Goal: Task Accomplishment & Management: Manage account settings

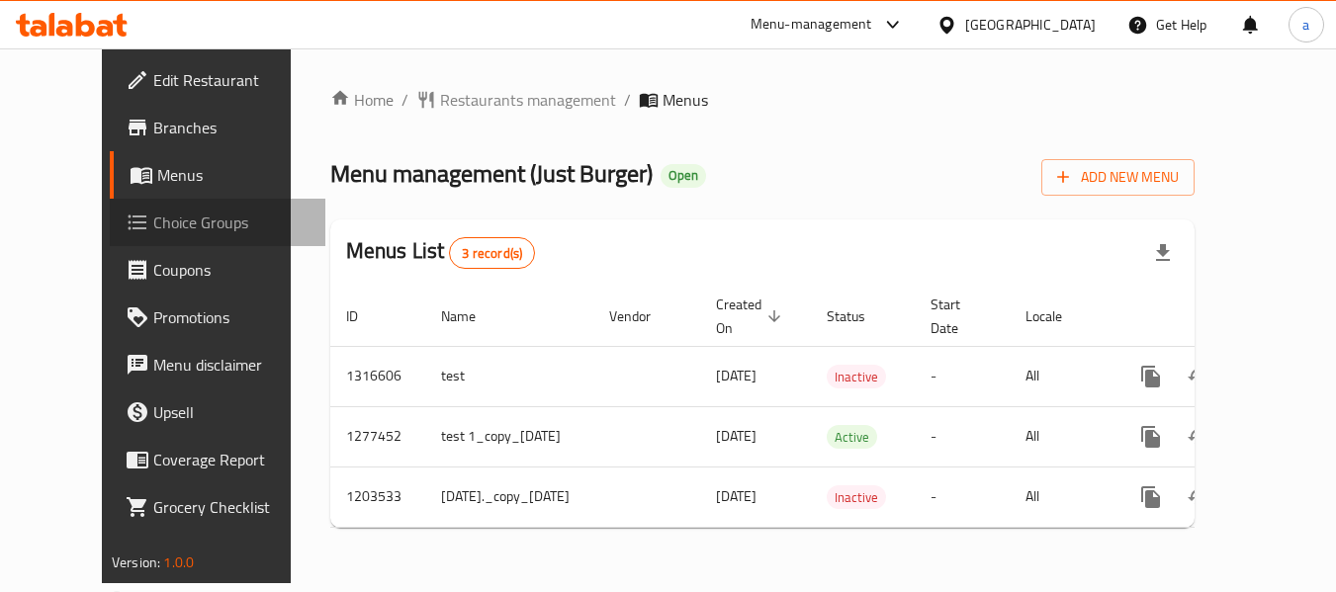
click at [153, 224] on span "Choice Groups" at bounding box center [231, 223] width 156 height 24
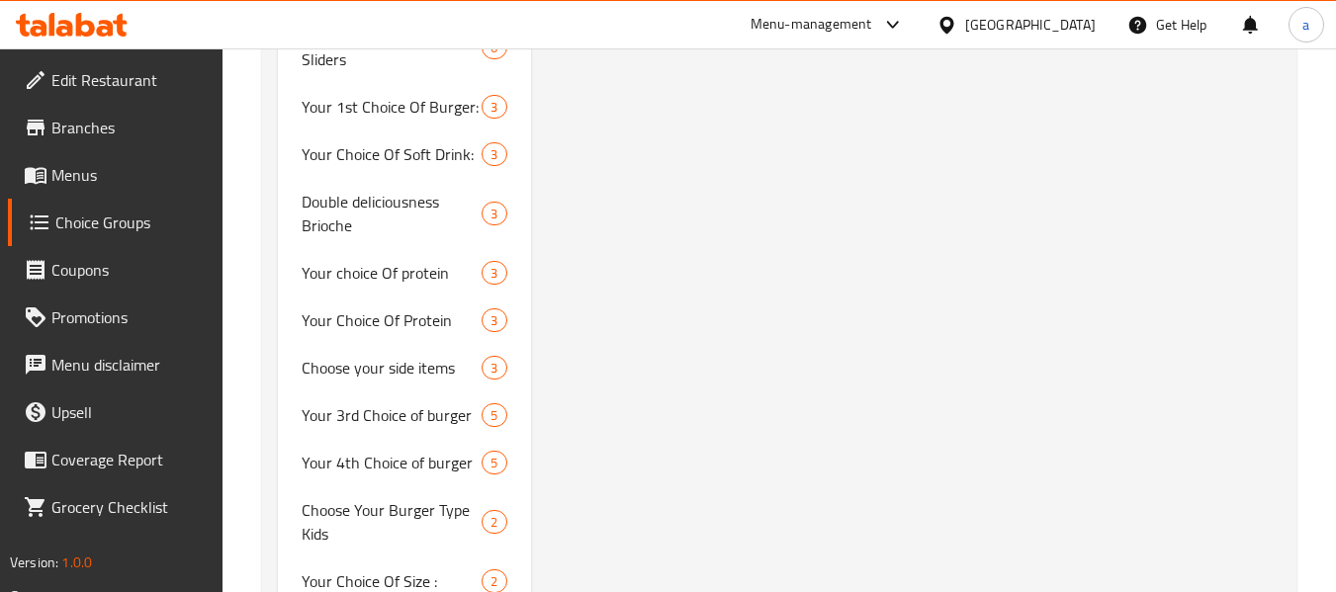
scroll to position [2570, 0]
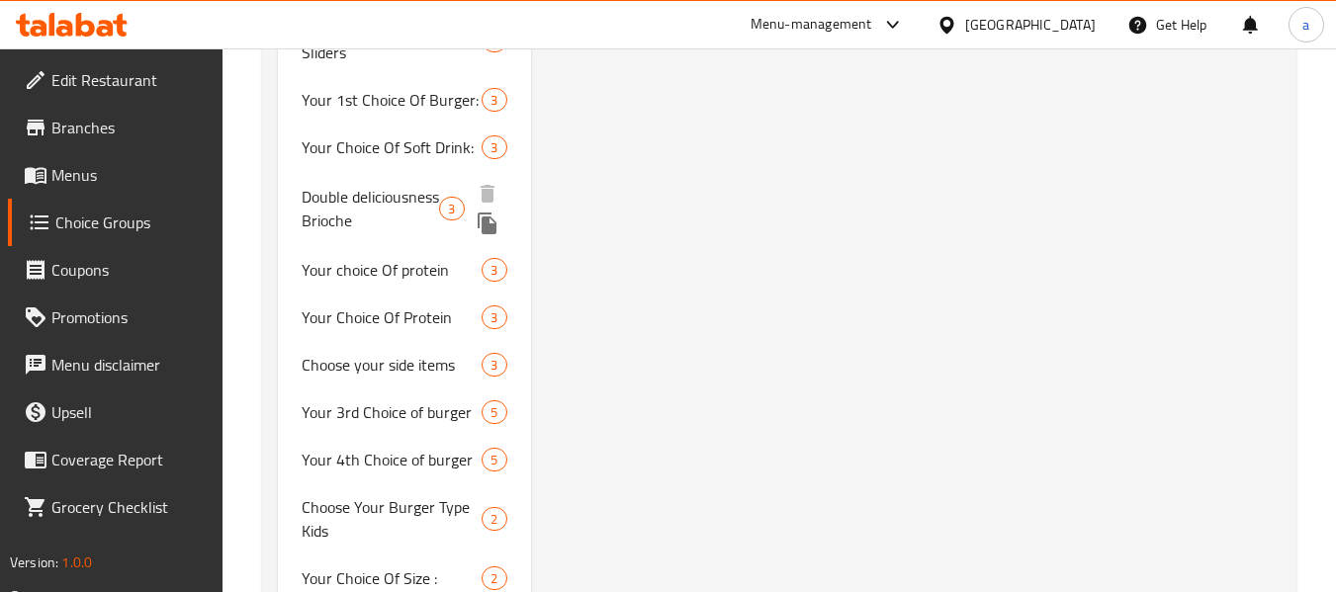
click at [365, 200] on span "Double deliciousness Brioche" at bounding box center [370, 208] width 137 height 47
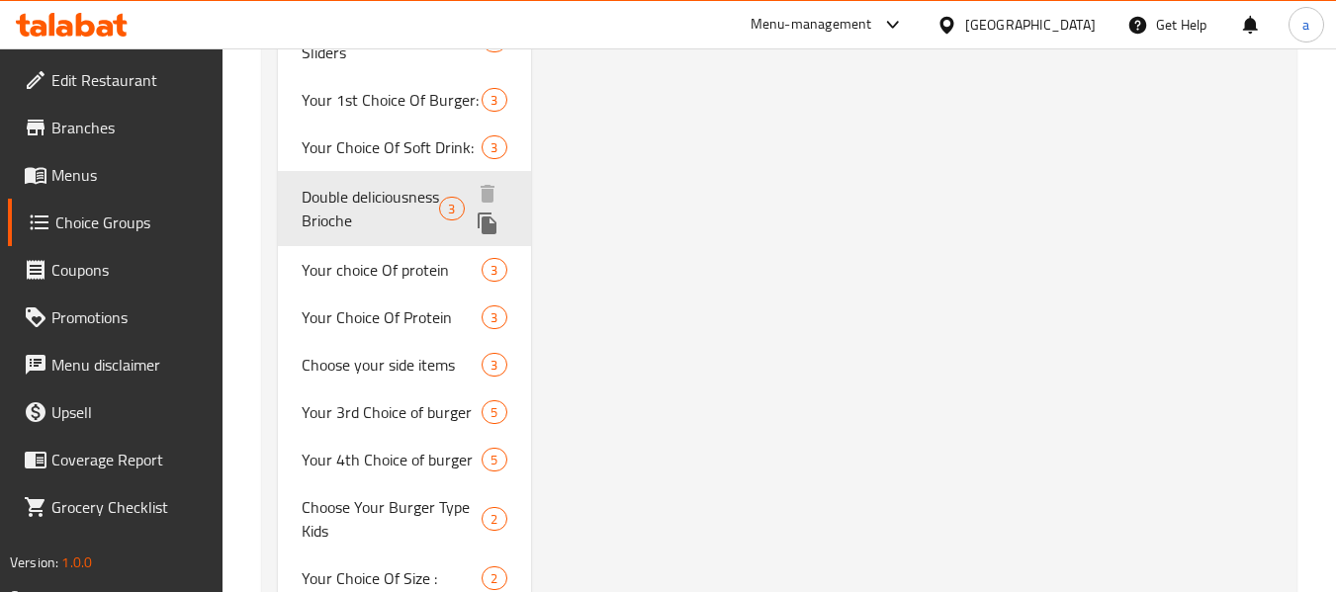
type input "Double deliciousness Brioche"
type input "لذة دبل بريوش"
type input "0"
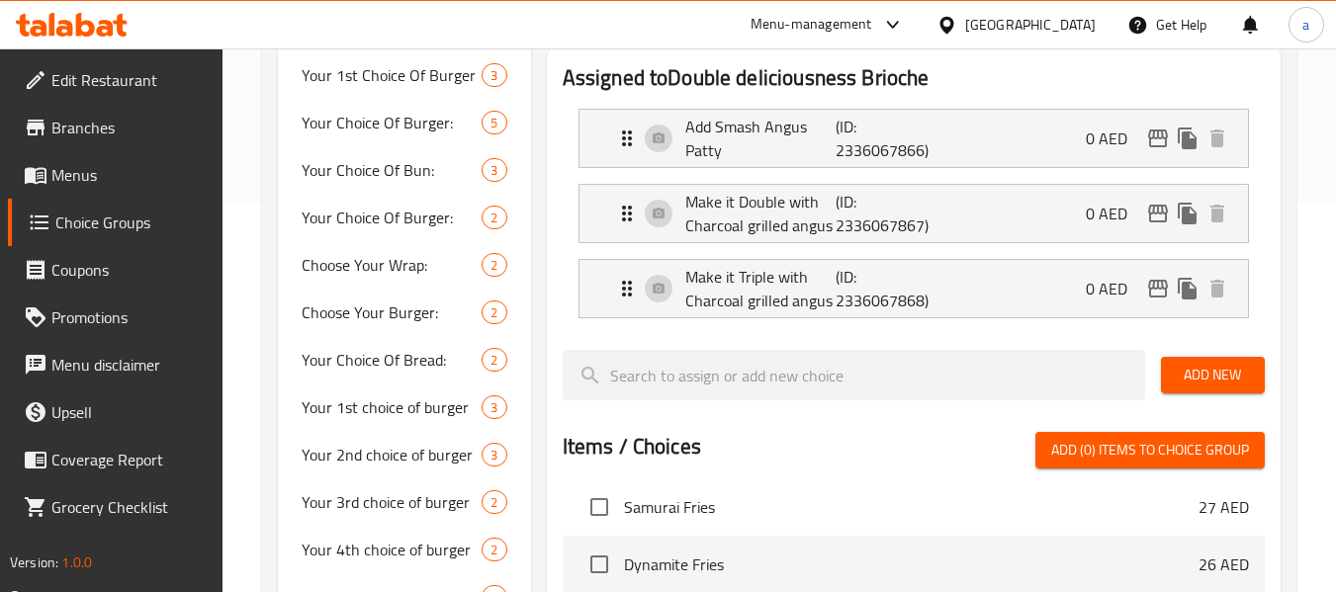
scroll to position [395, 0]
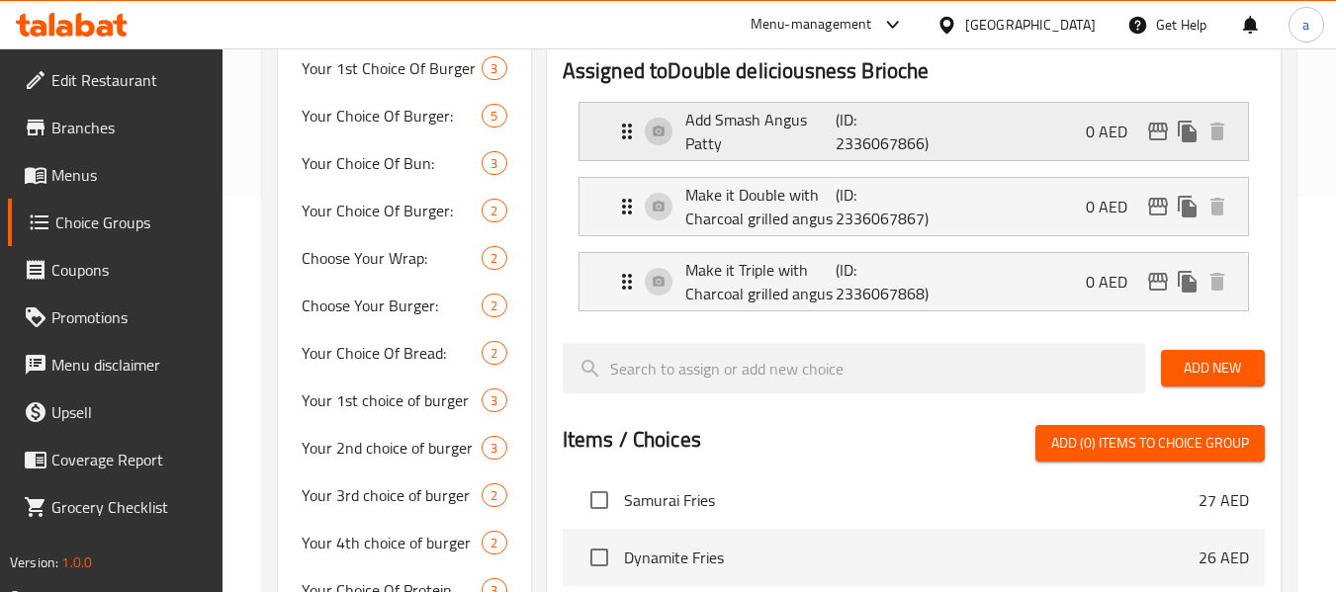
click at [956, 126] on div "Add Smash Angus Patty (ID: 2336067866) 0 AED" at bounding box center [919, 131] width 609 height 57
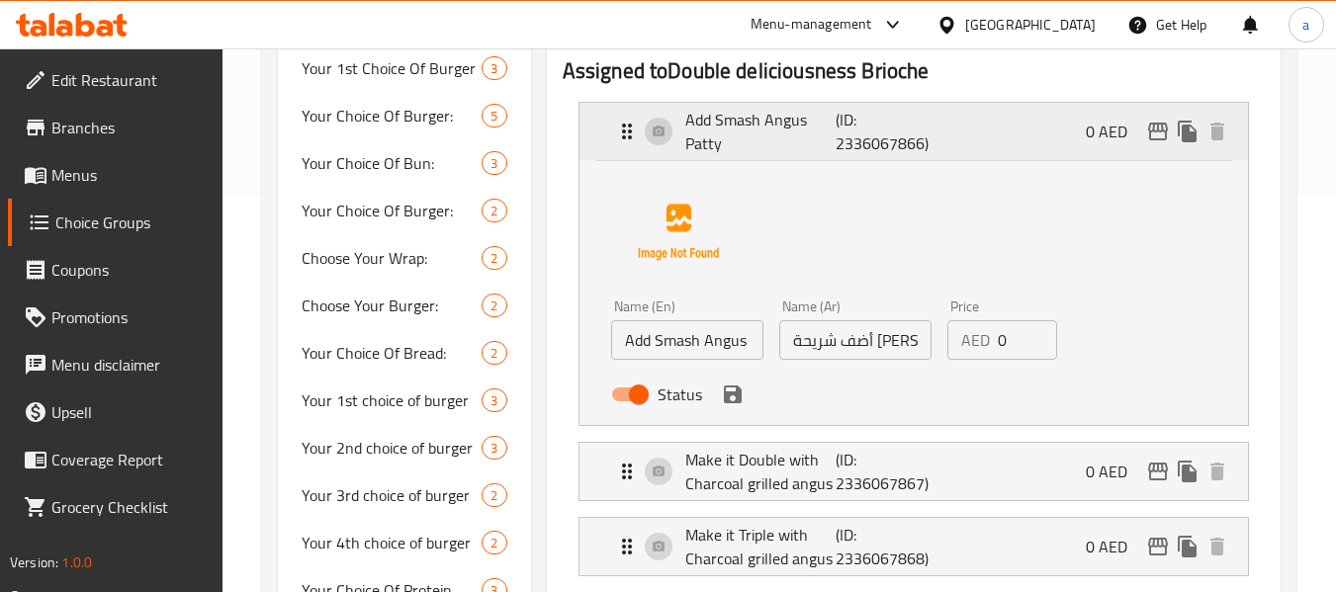
click at [968, 124] on div "Add Smash Angus Patty (ID: 2336067866) 0 AED" at bounding box center [919, 131] width 609 height 57
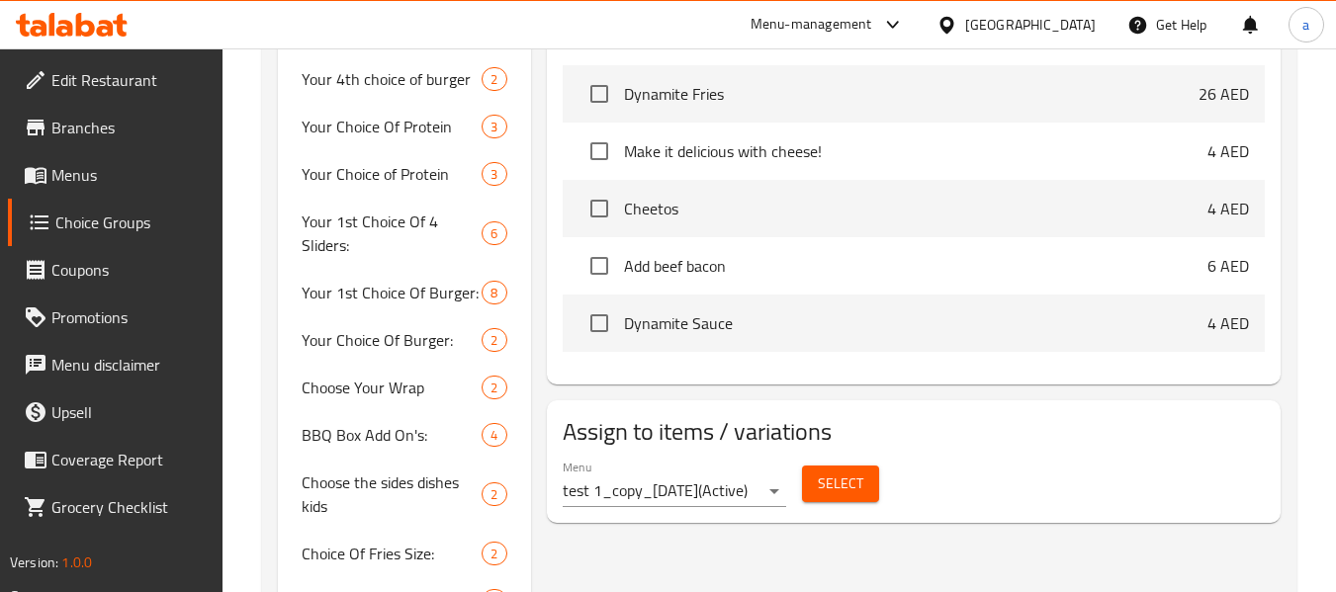
scroll to position [890, 0]
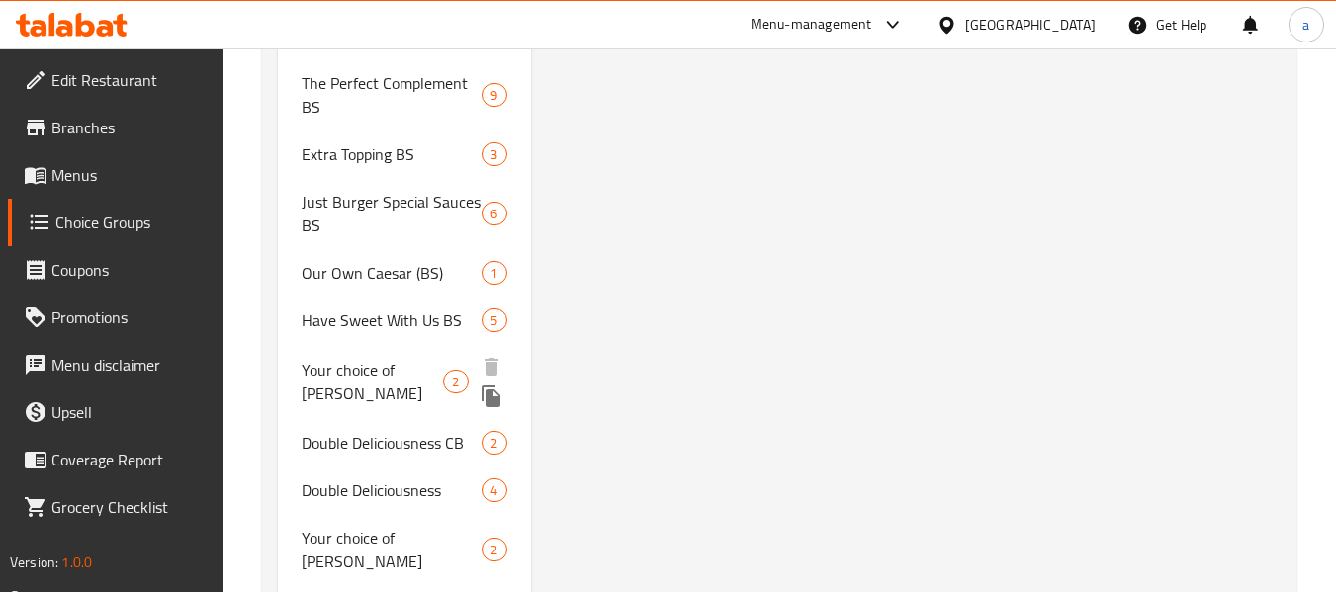
scroll to position [4748, 0]
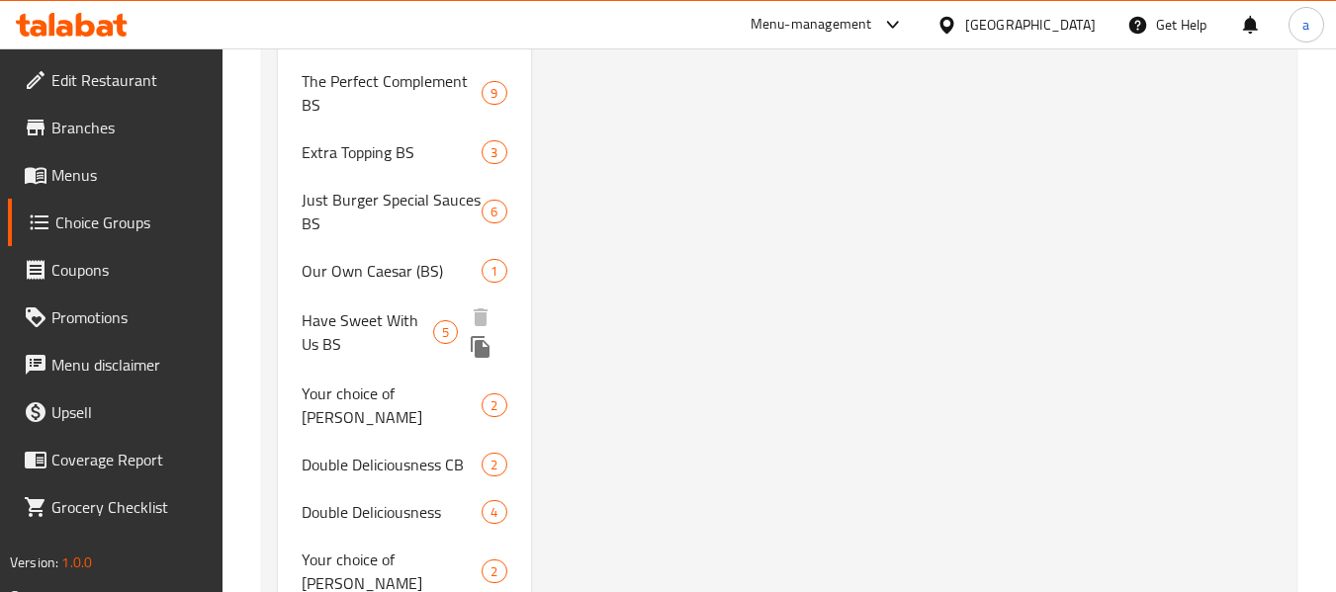
click at [339, 308] on span "Have Sweet With Us BS" at bounding box center [367, 331] width 131 height 47
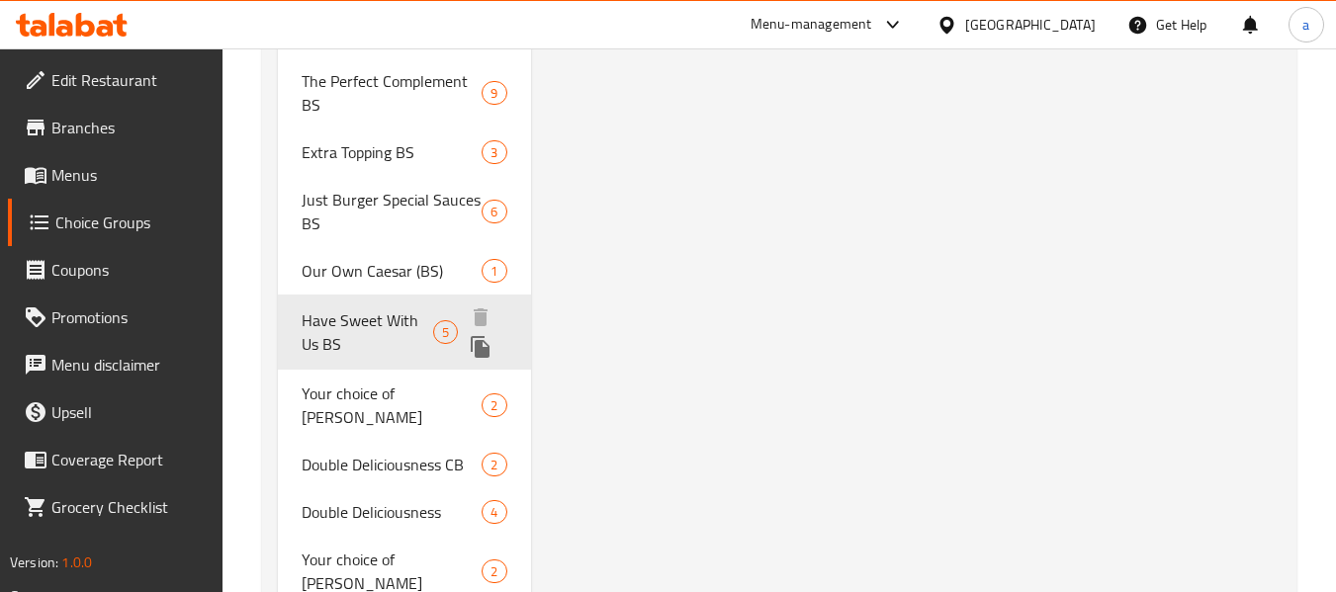
type input "Have Sweet With Us BS"
type input "هاف حلو معانا بي اس"
type input "5"
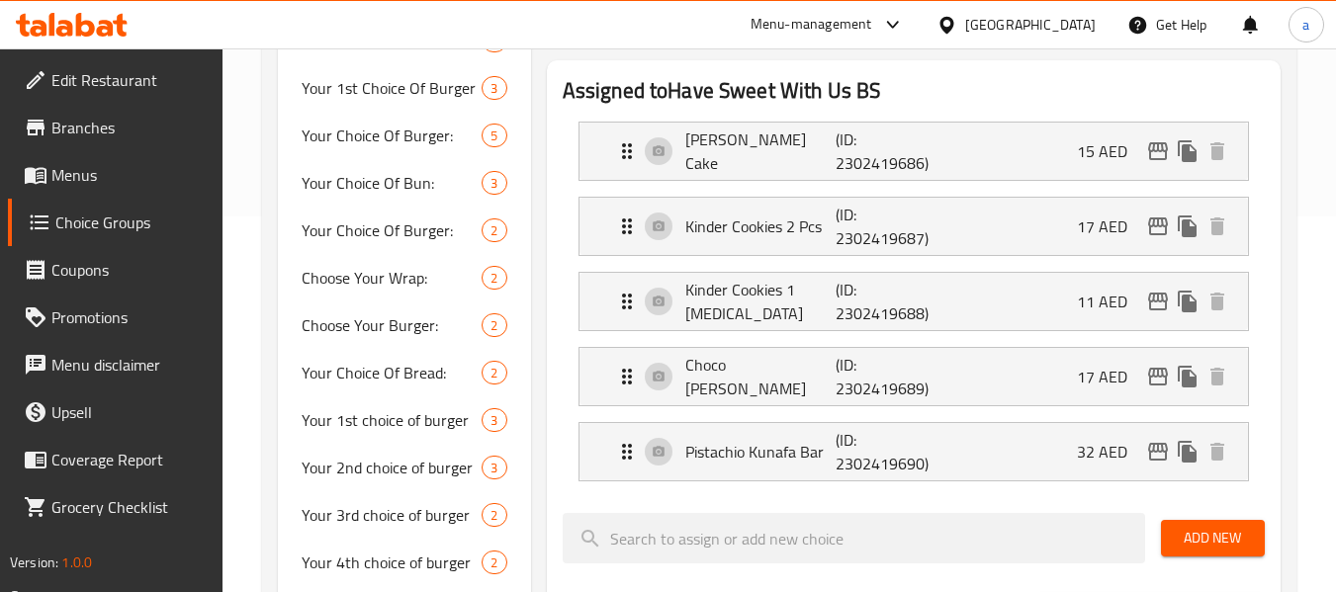
scroll to position [396, 0]
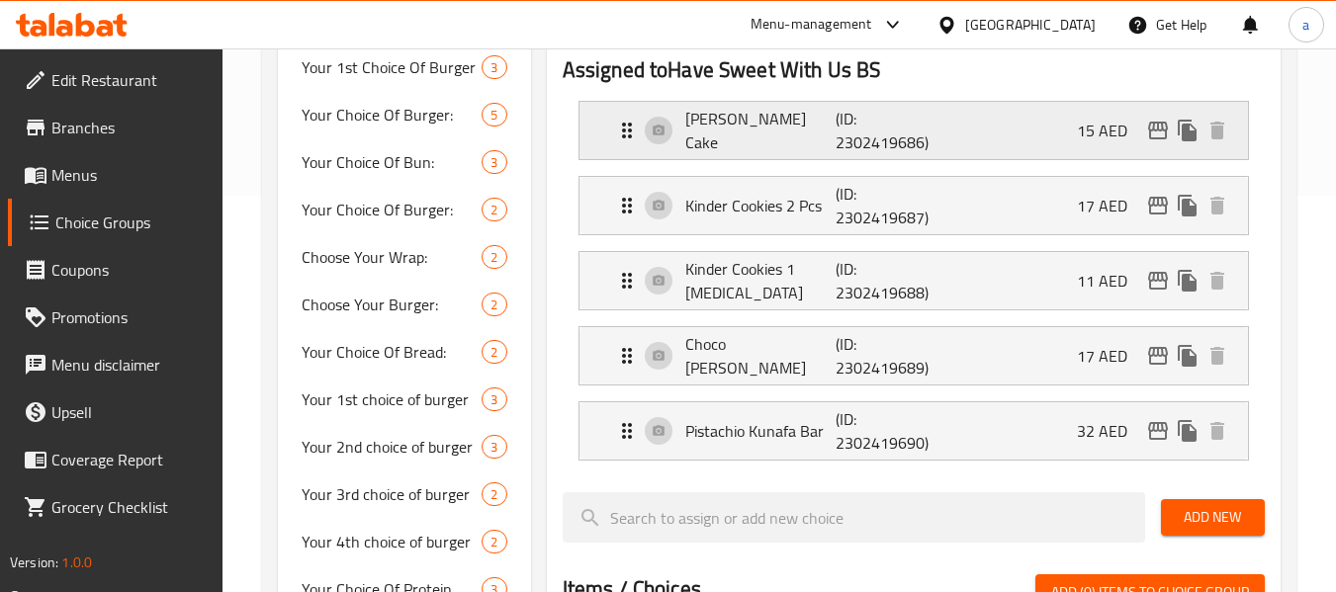
click at [985, 141] on div "Sebastian Cheese Cake (ID: 2302419686) 15 AED" at bounding box center [919, 130] width 609 height 57
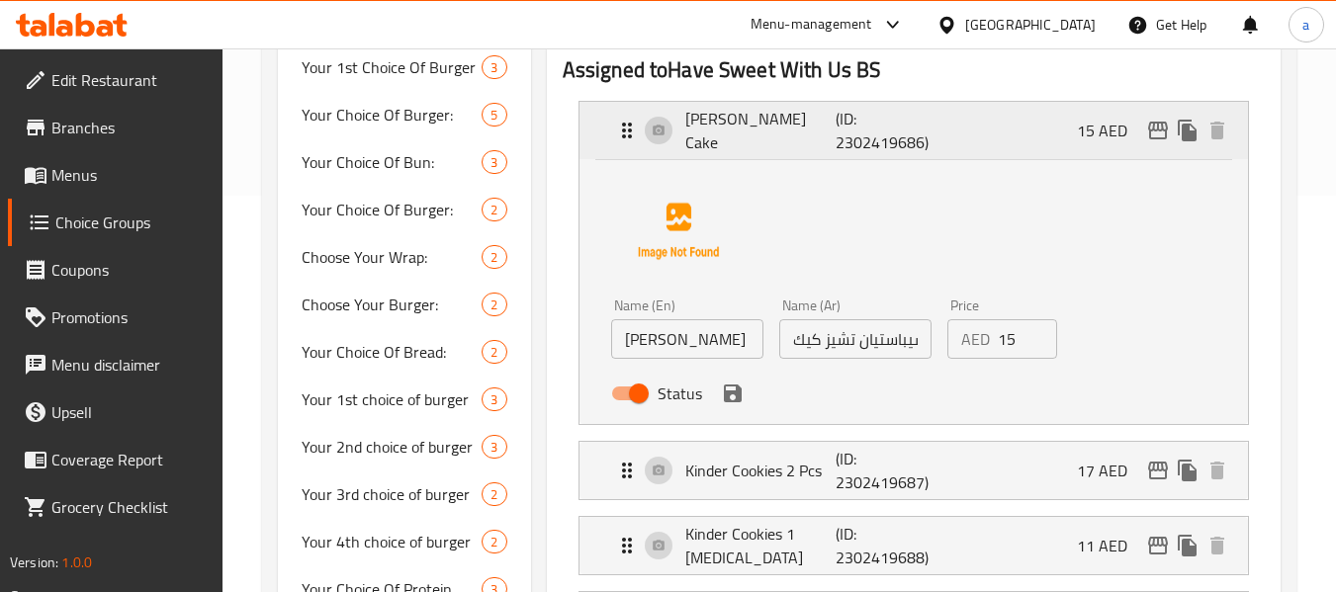
click at [985, 141] on div "Sebastian Cheese Cake (ID: 2302419686) 15 AED" at bounding box center [919, 130] width 609 height 57
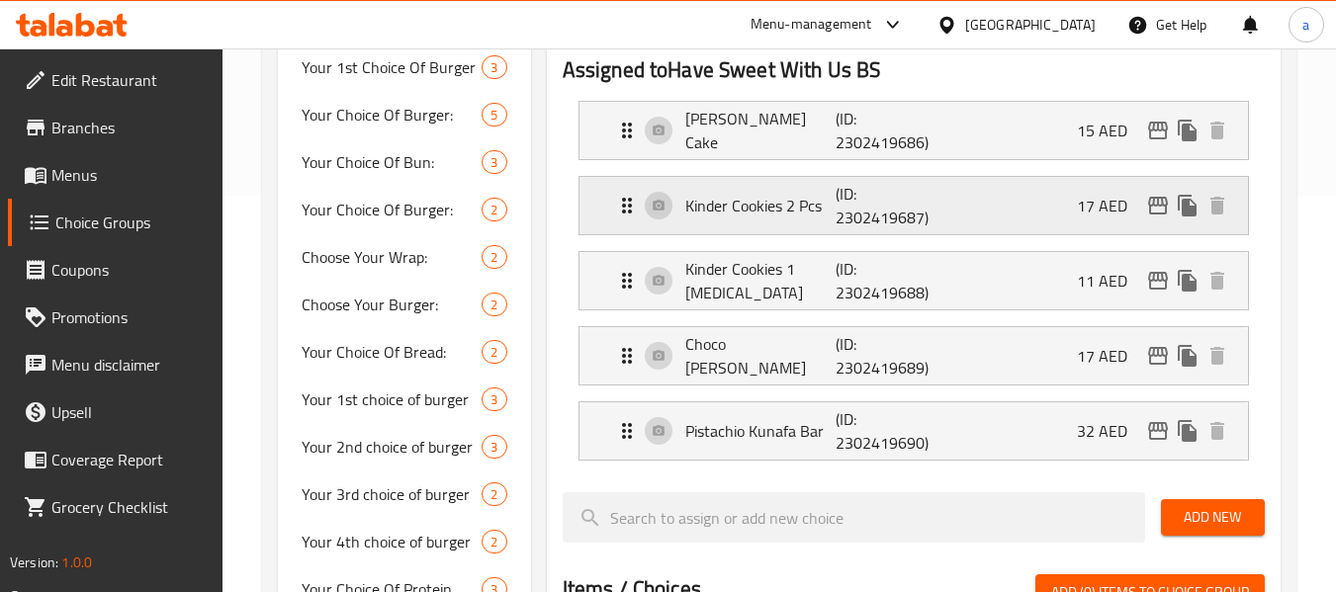
click at [989, 207] on div "Kinder Cookies 2 Pcs (ID: 2302419687) 17 AED" at bounding box center [919, 205] width 609 height 57
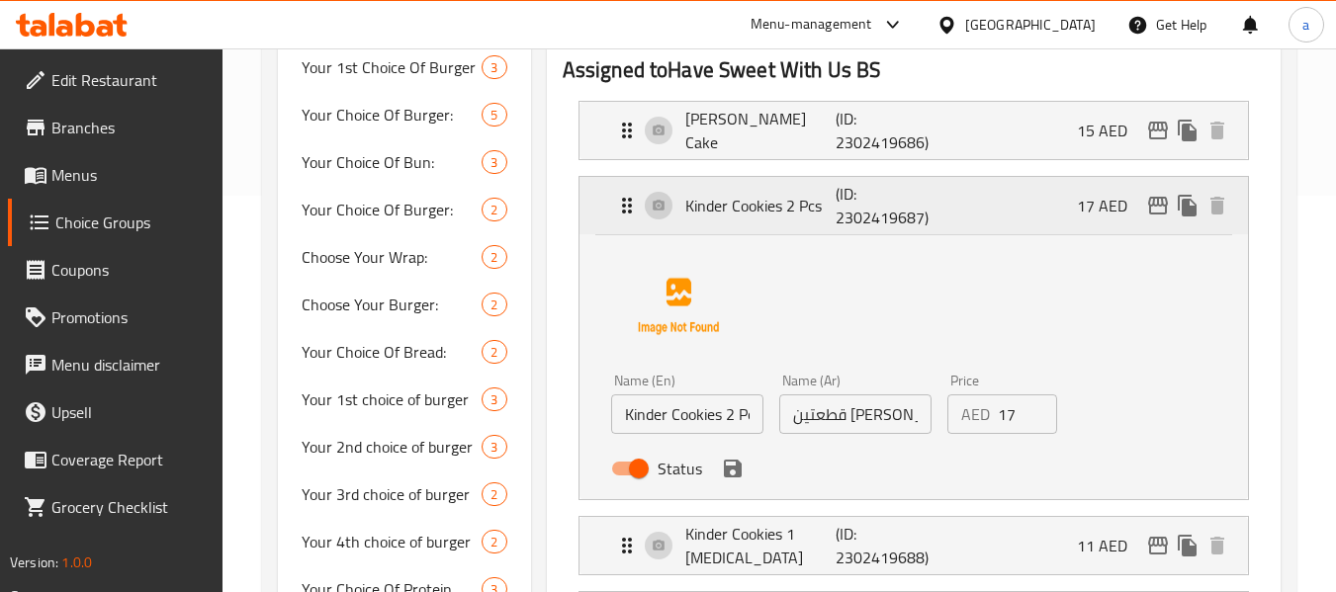
click at [989, 207] on div "Kinder Cookies 2 Pcs (ID: 2302419687) 17 AED" at bounding box center [919, 205] width 609 height 57
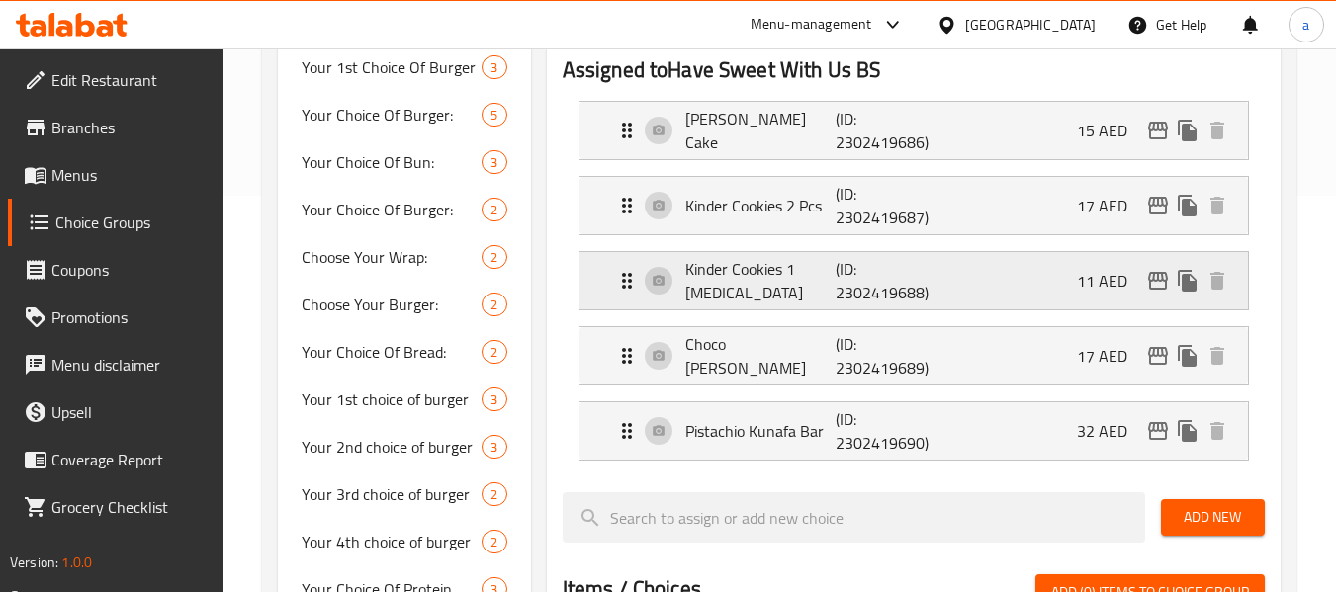
click at [1009, 278] on div "Kinder Cookies 1 Pce (ID: 2302419688) 11 AED" at bounding box center [919, 280] width 609 height 57
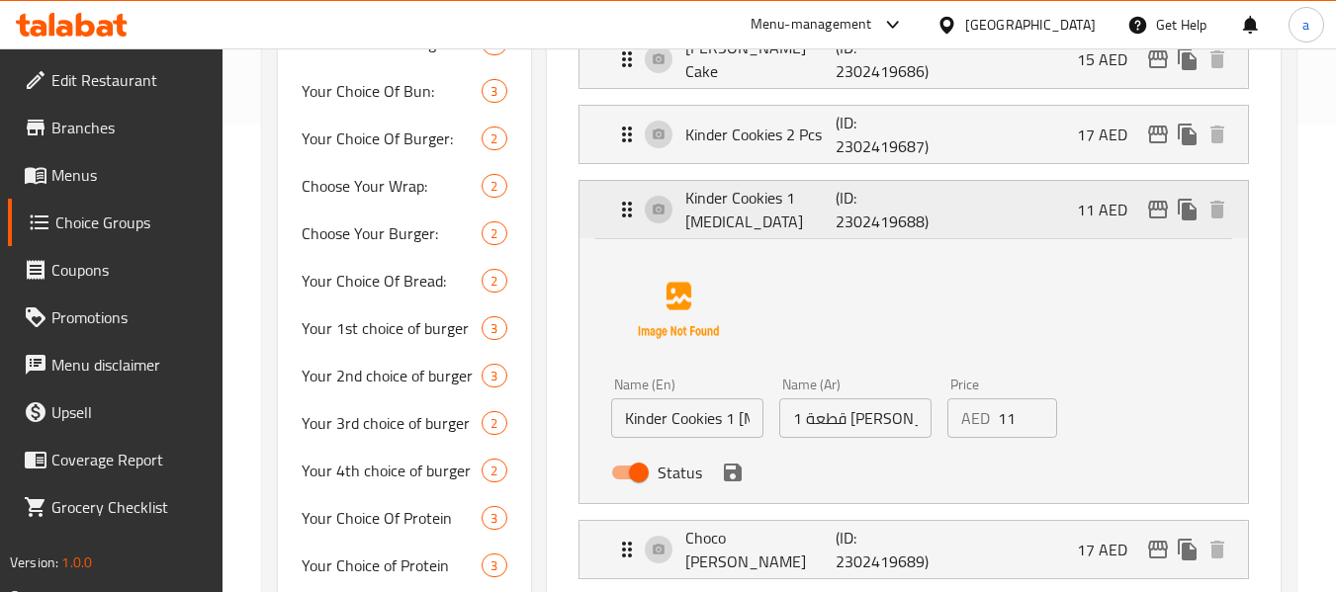
scroll to position [495, 0]
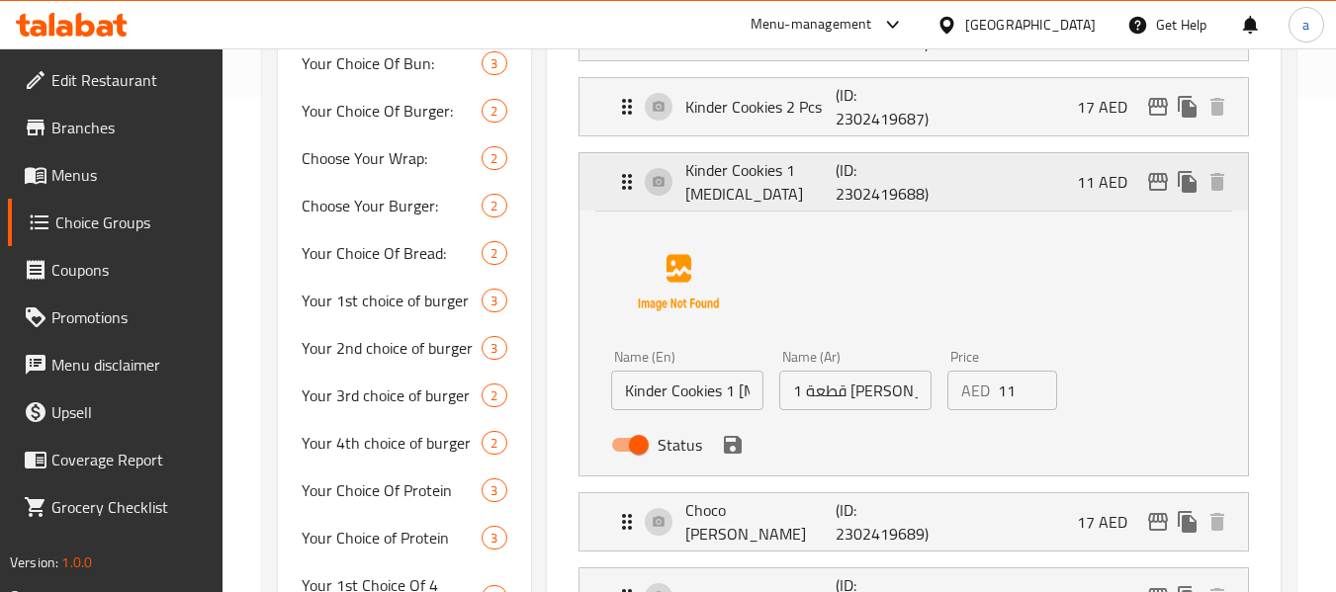
click at [974, 192] on div "Kinder Cookies 1 Pce (ID: 2302419688) 11 AED" at bounding box center [919, 181] width 609 height 57
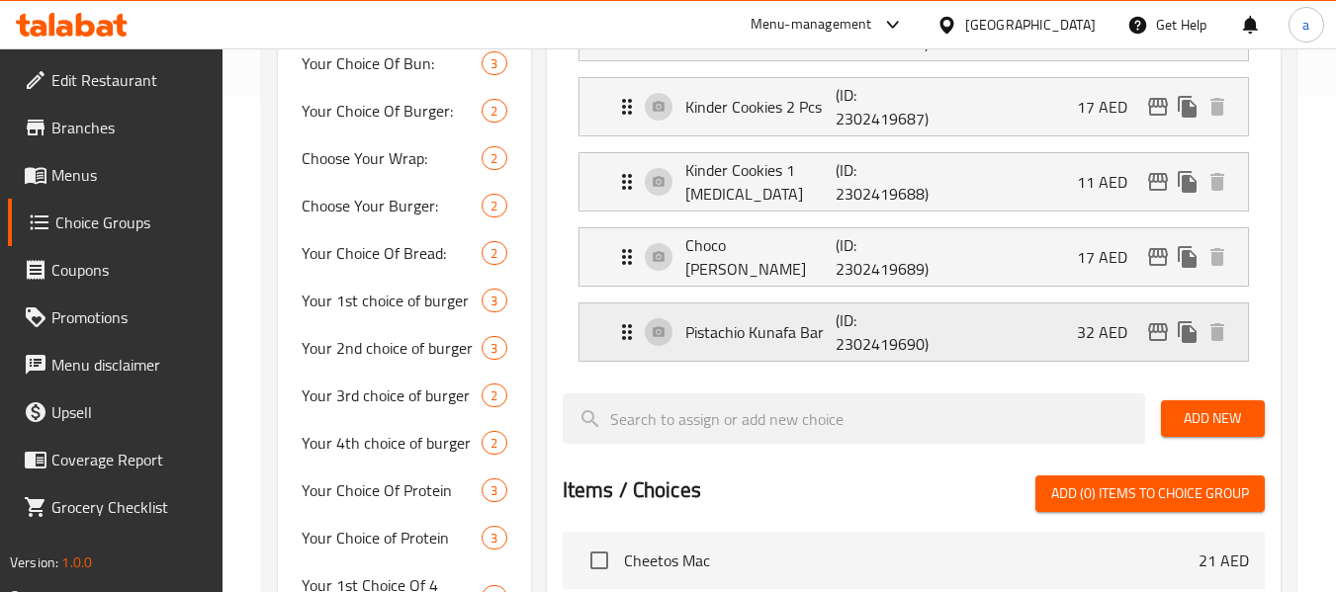
click at [950, 352] on div "Pistachio Kunafa Bar (ID: 2302419690) 32 AED" at bounding box center [919, 331] width 609 height 57
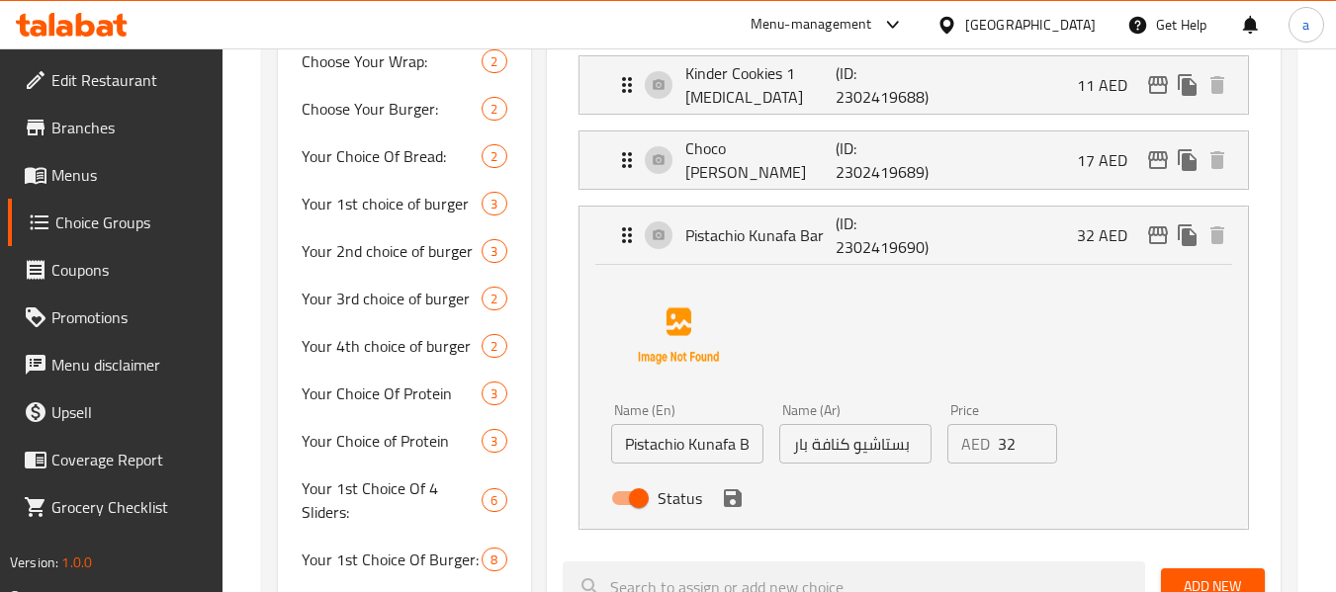
scroll to position [594, 0]
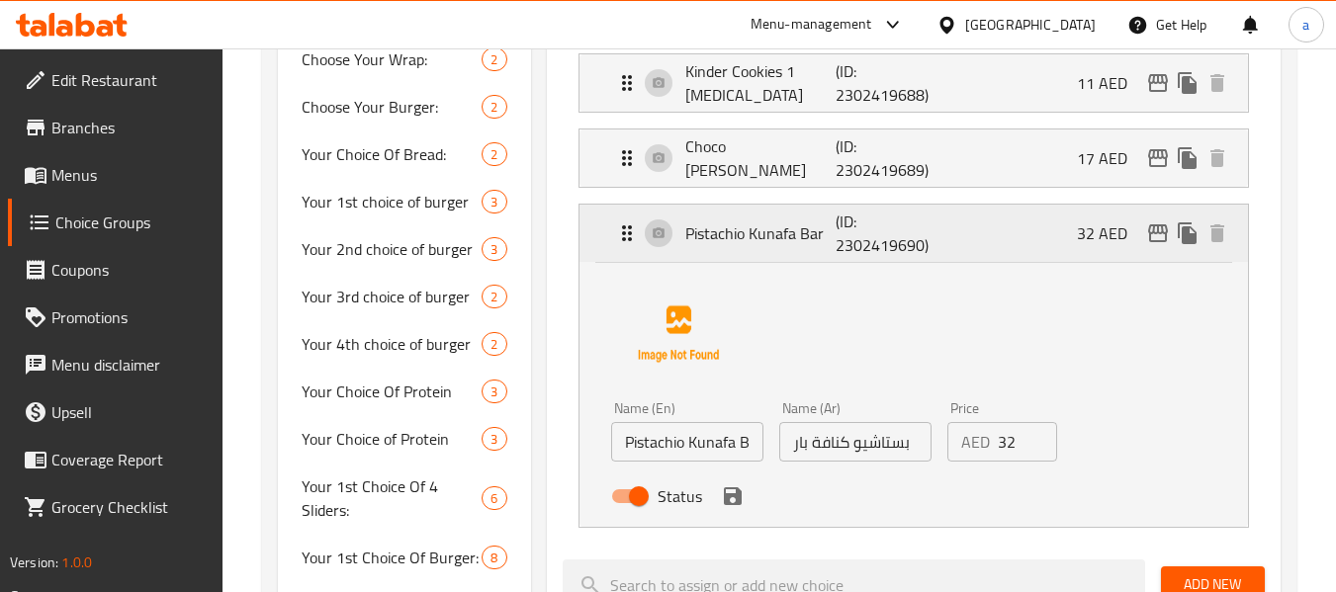
click at [970, 248] on div "Pistachio Kunafa Bar (ID: 2302419690) 32 AED" at bounding box center [919, 233] width 609 height 57
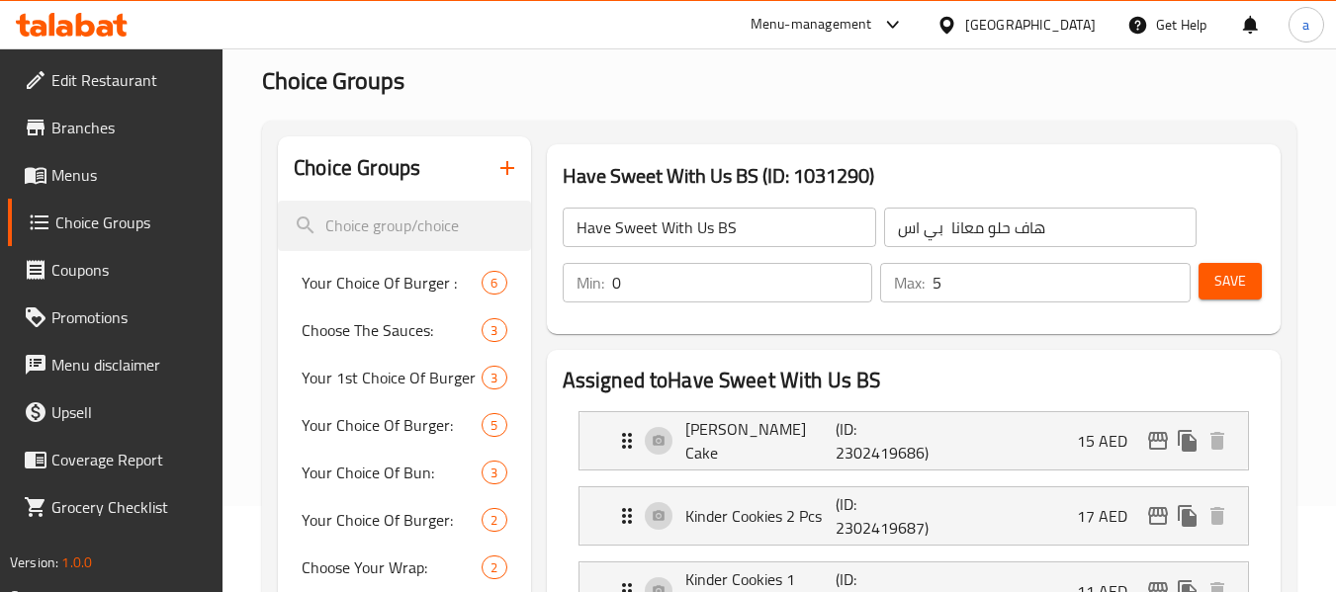
scroll to position [0, 0]
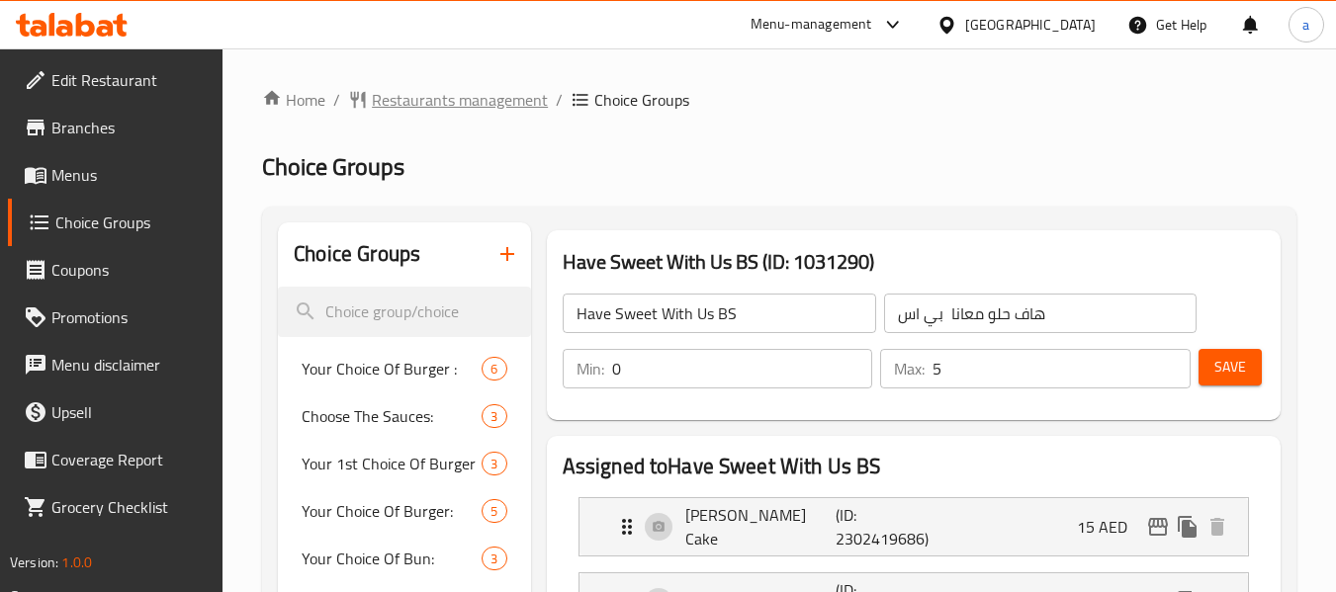
click at [452, 111] on span "Restaurants management" at bounding box center [460, 100] width 176 height 24
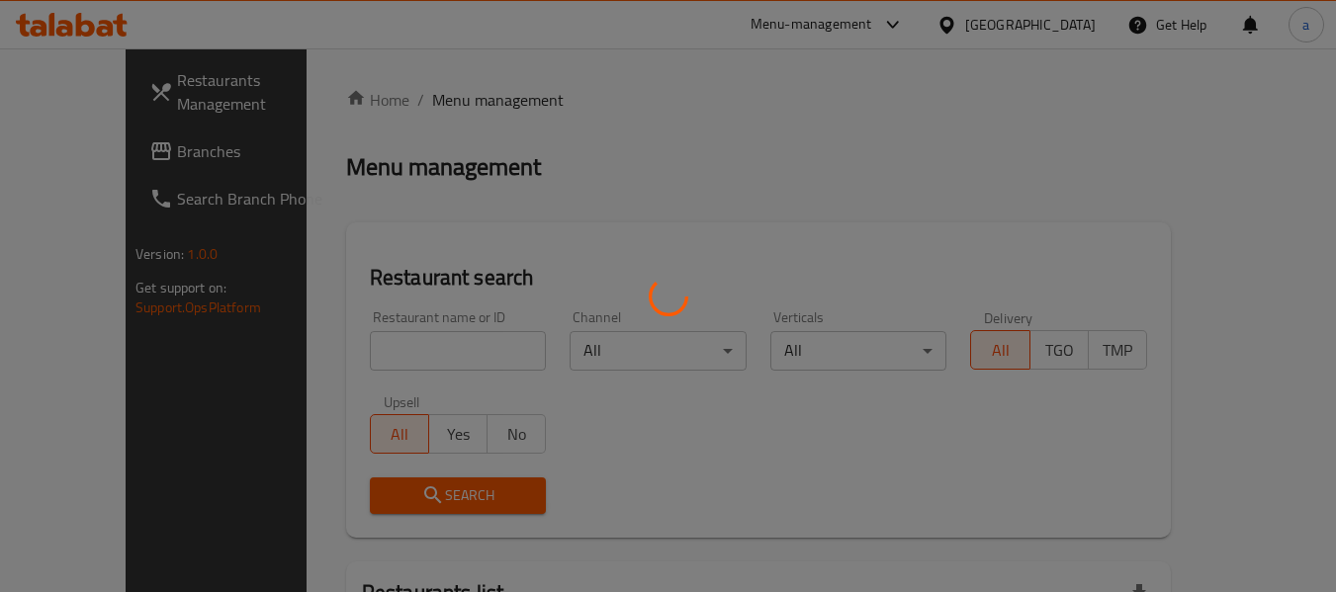
click at [54, 155] on div at bounding box center [668, 296] width 1336 height 592
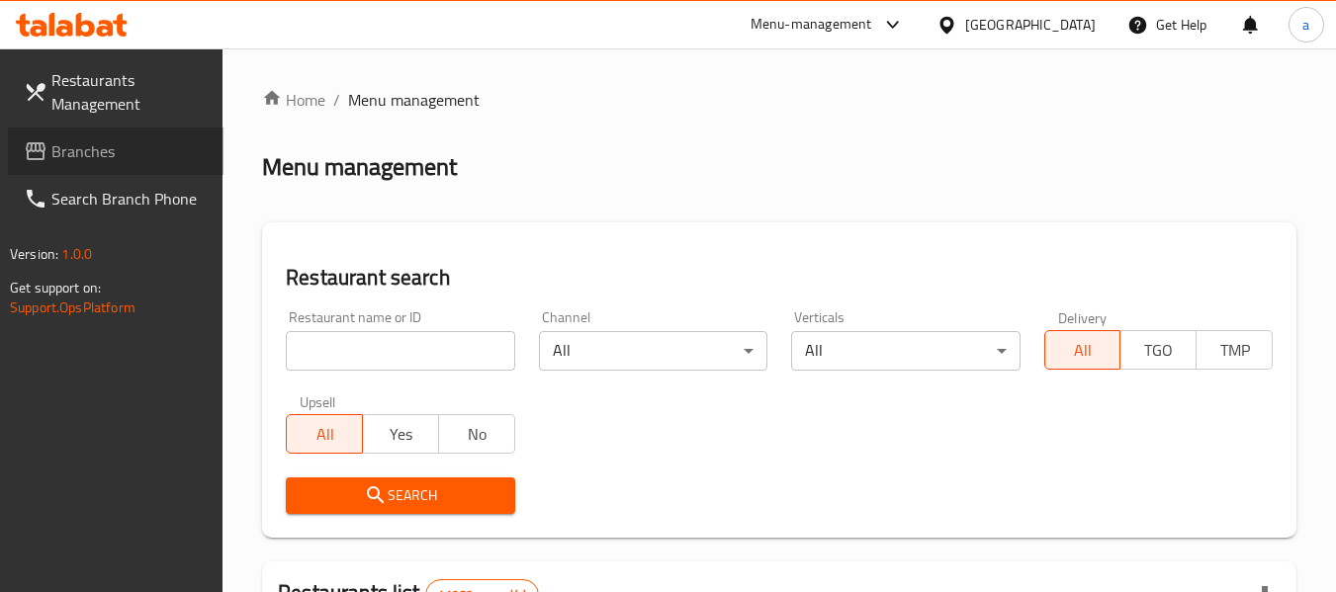
click at [54, 155] on span "Branches" at bounding box center [129, 151] width 156 height 24
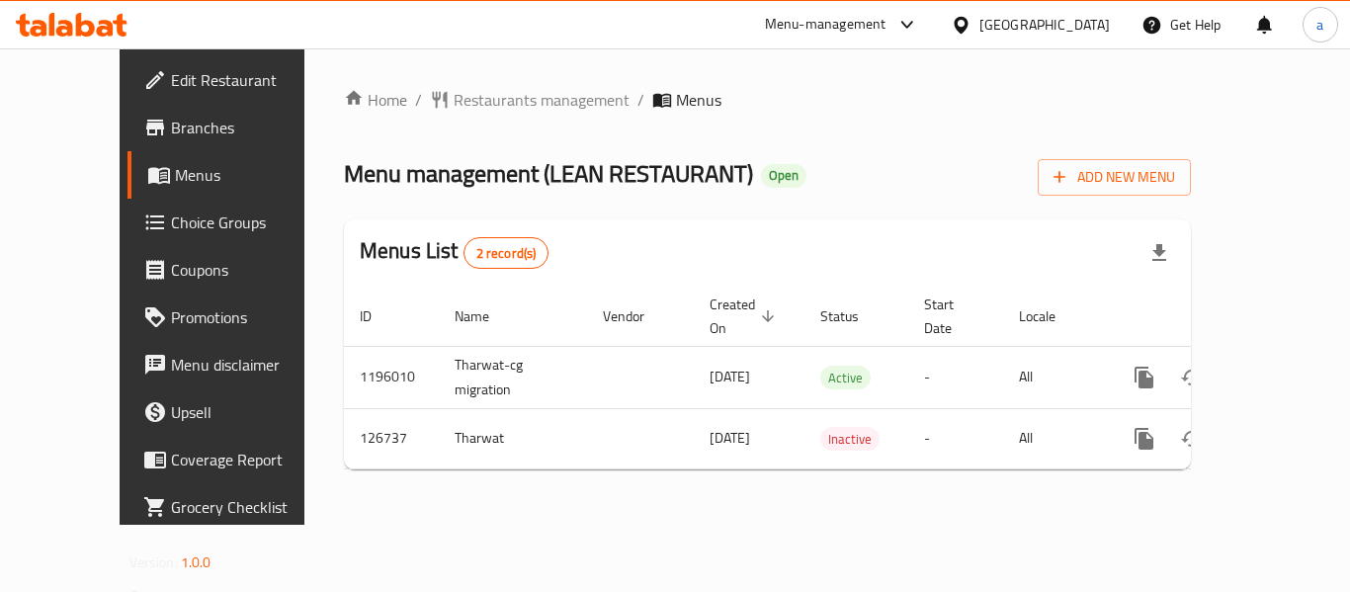
click at [171, 221] on span "Choice Groups" at bounding box center [250, 223] width 158 height 24
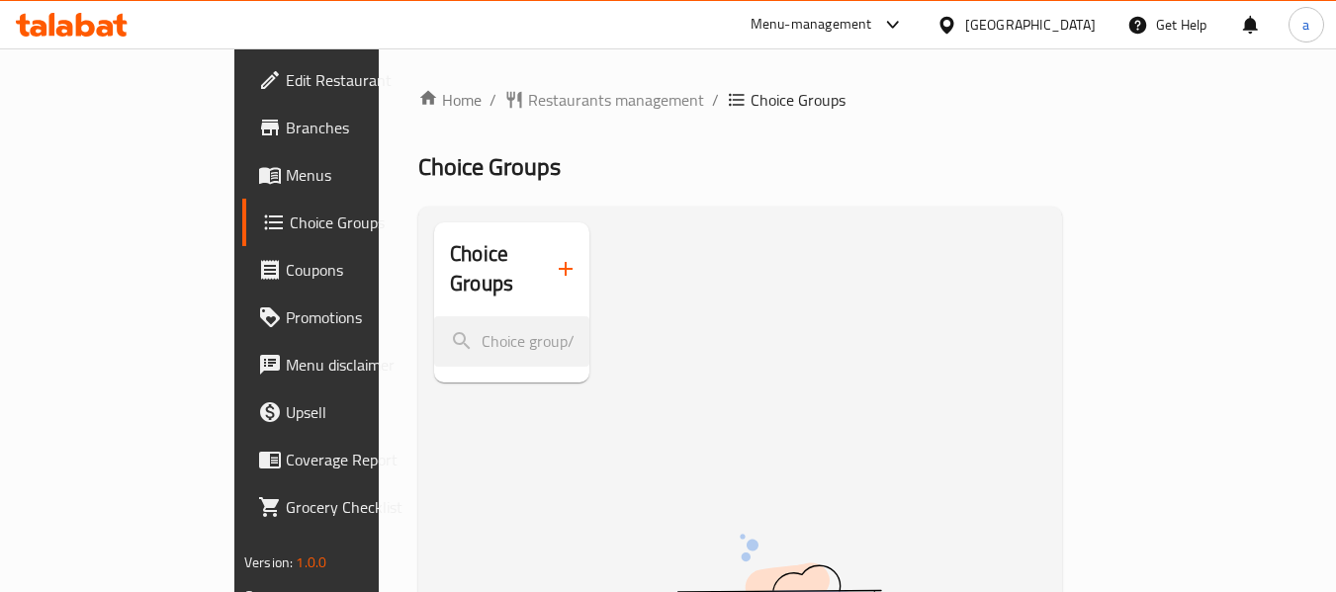
click at [651, 168] on h2 "Choice Groups" at bounding box center [740, 167] width 644 height 32
click at [290, 226] on span "Choice Groups" at bounding box center [366, 223] width 152 height 24
click at [286, 181] on span "Menus" at bounding box center [364, 175] width 156 height 24
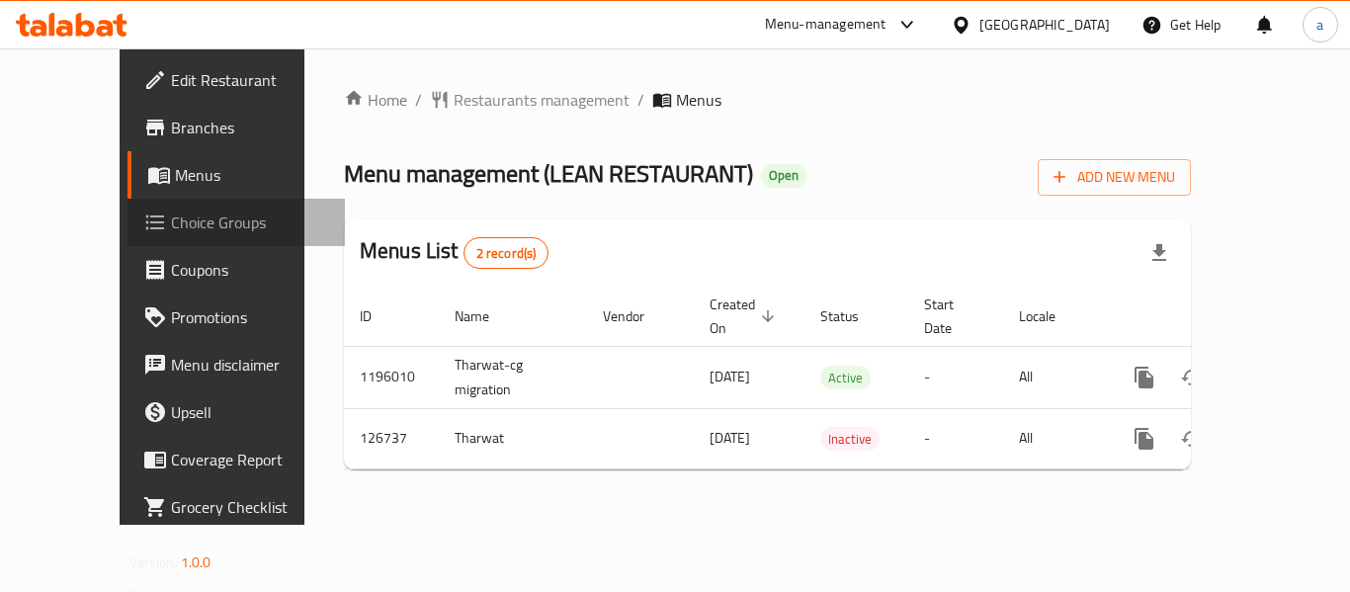
click at [171, 228] on span "Choice Groups" at bounding box center [250, 223] width 158 height 24
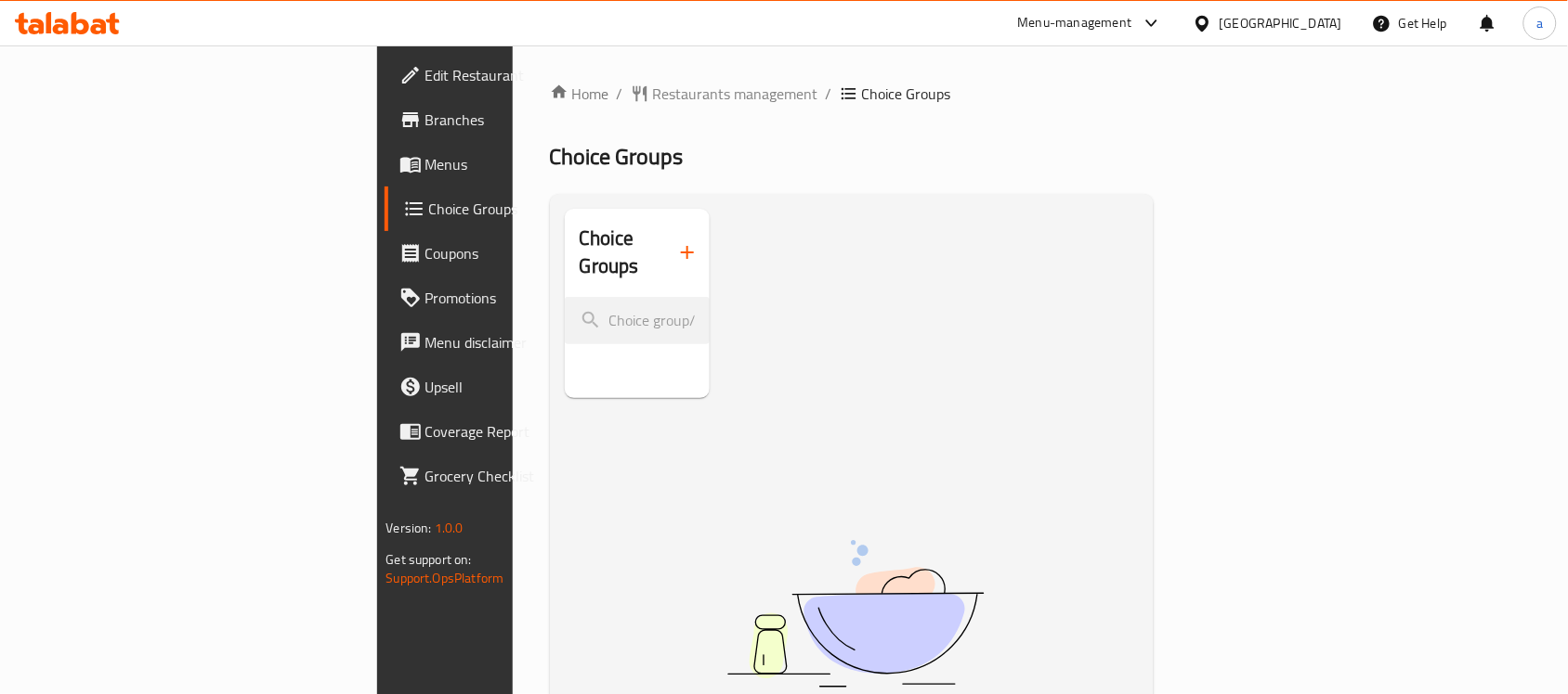
click at [429, 203] on span "Choice Groups" at bounding box center [527, 209] width 195 height 23
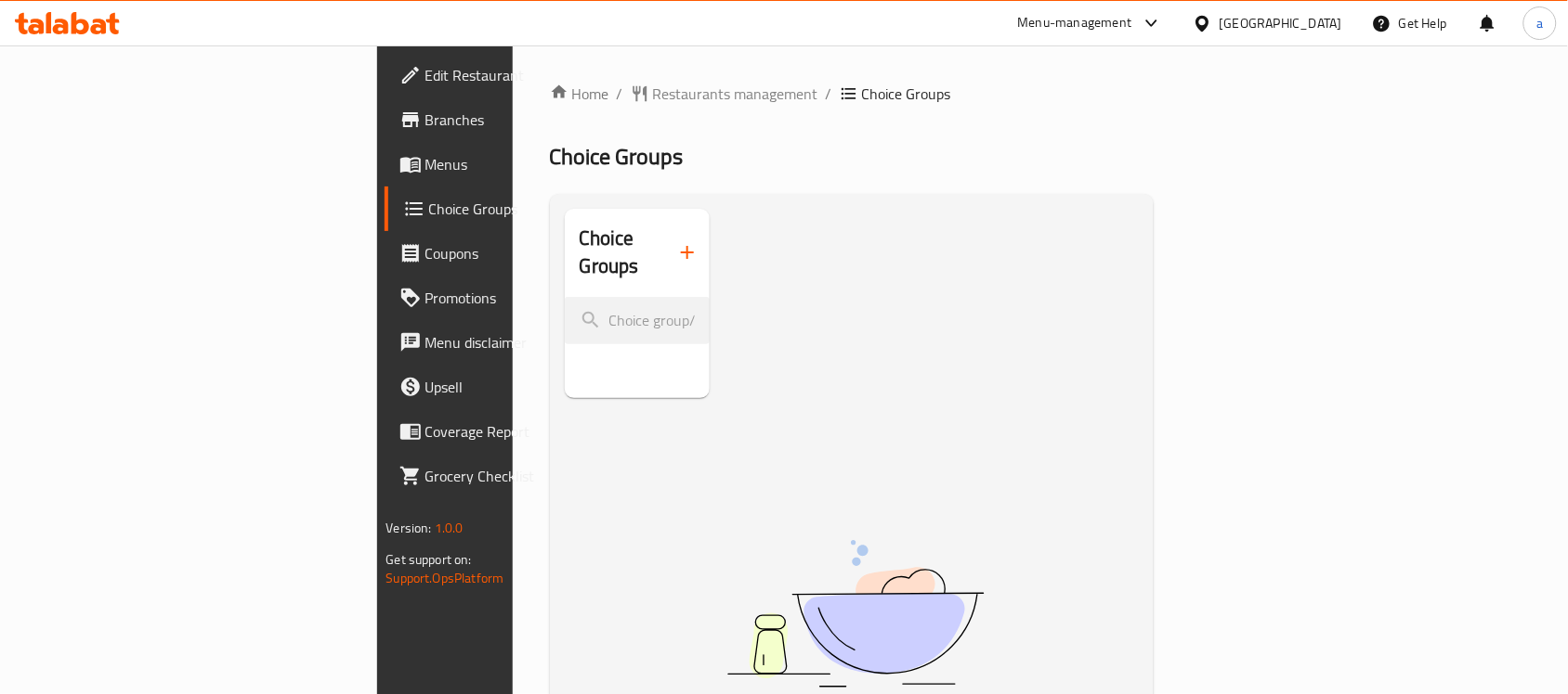
click at [429, 203] on span "Choice Groups" at bounding box center [527, 209] width 195 height 23
click at [653, 86] on span "Restaurants management" at bounding box center [736, 94] width 165 height 23
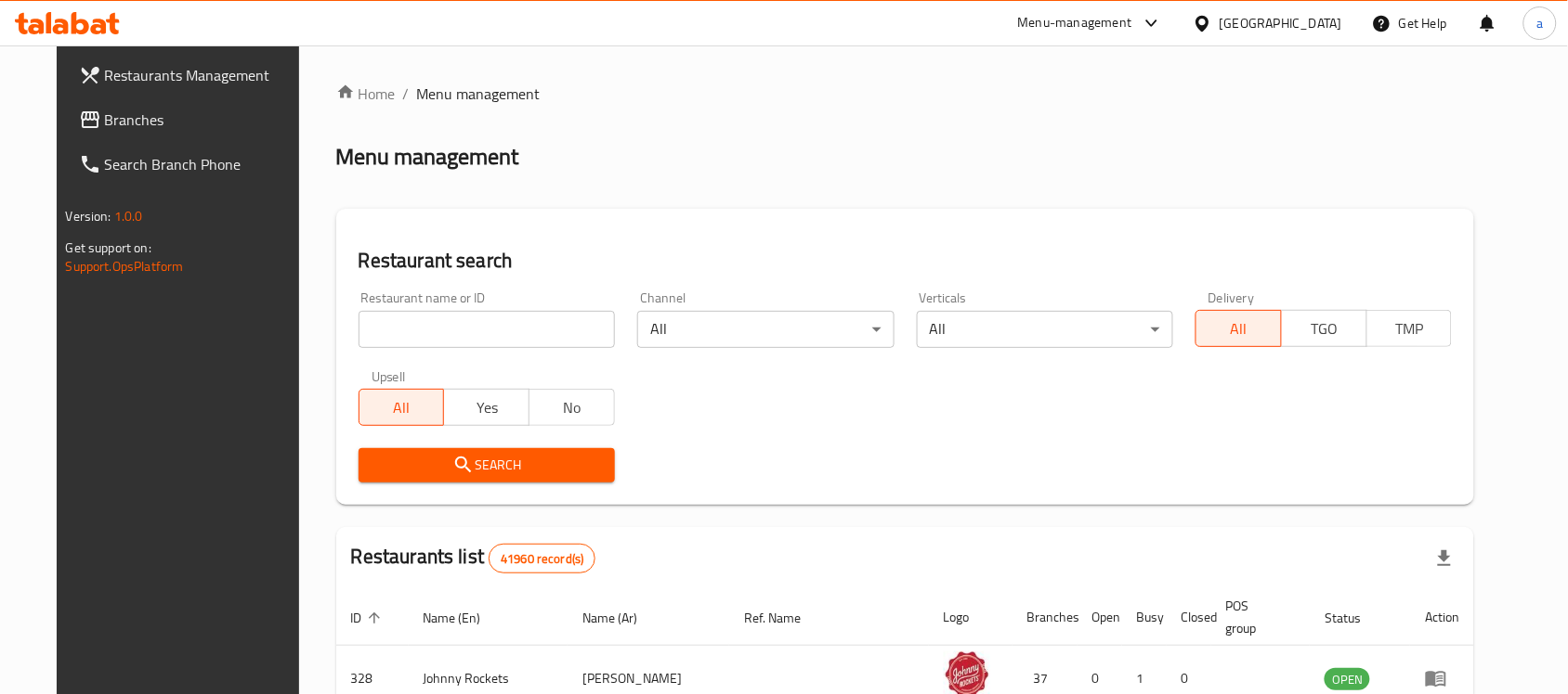
click at [132, 122] on span "Branches" at bounding box center [205, 120] width 199 height 23
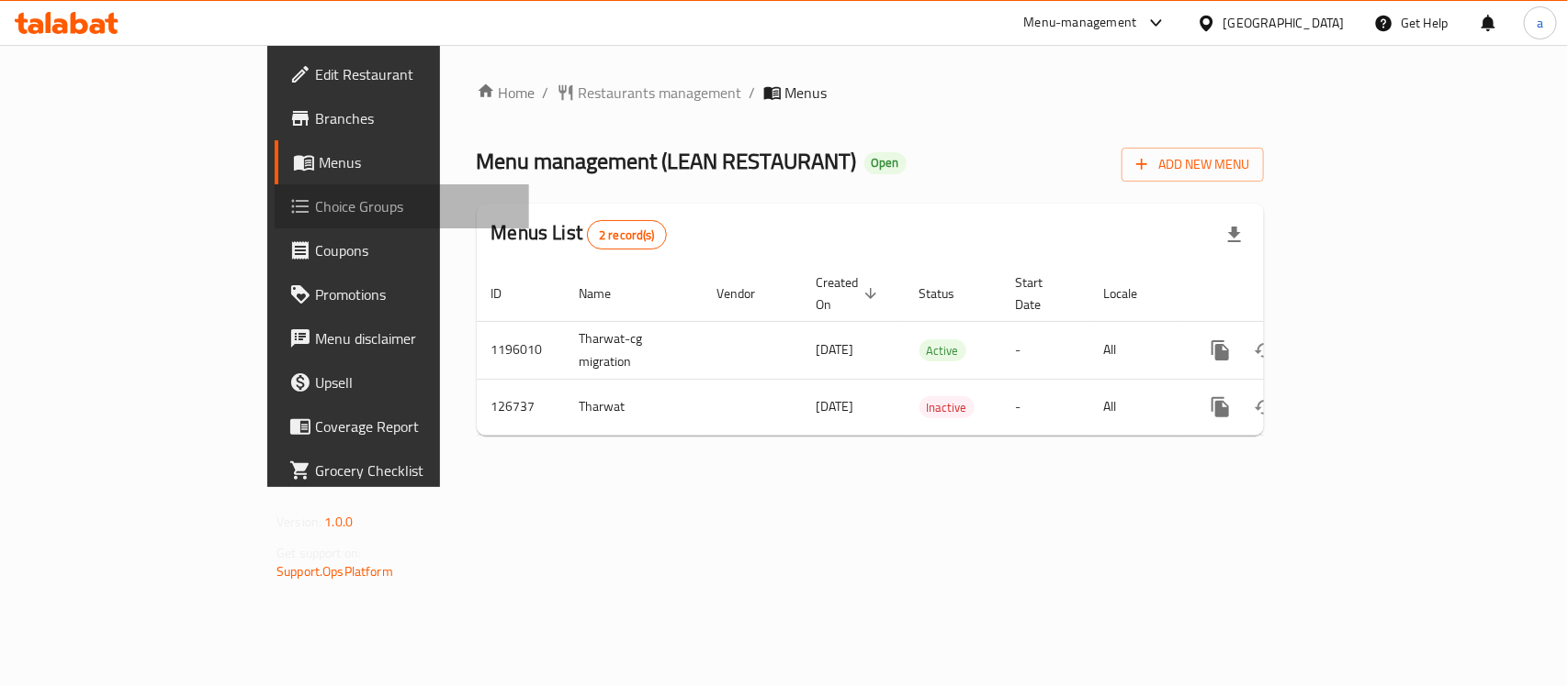
click at [315, 206] on span "Choice Groups" at bounding box center [414, 207] width 200 height 22
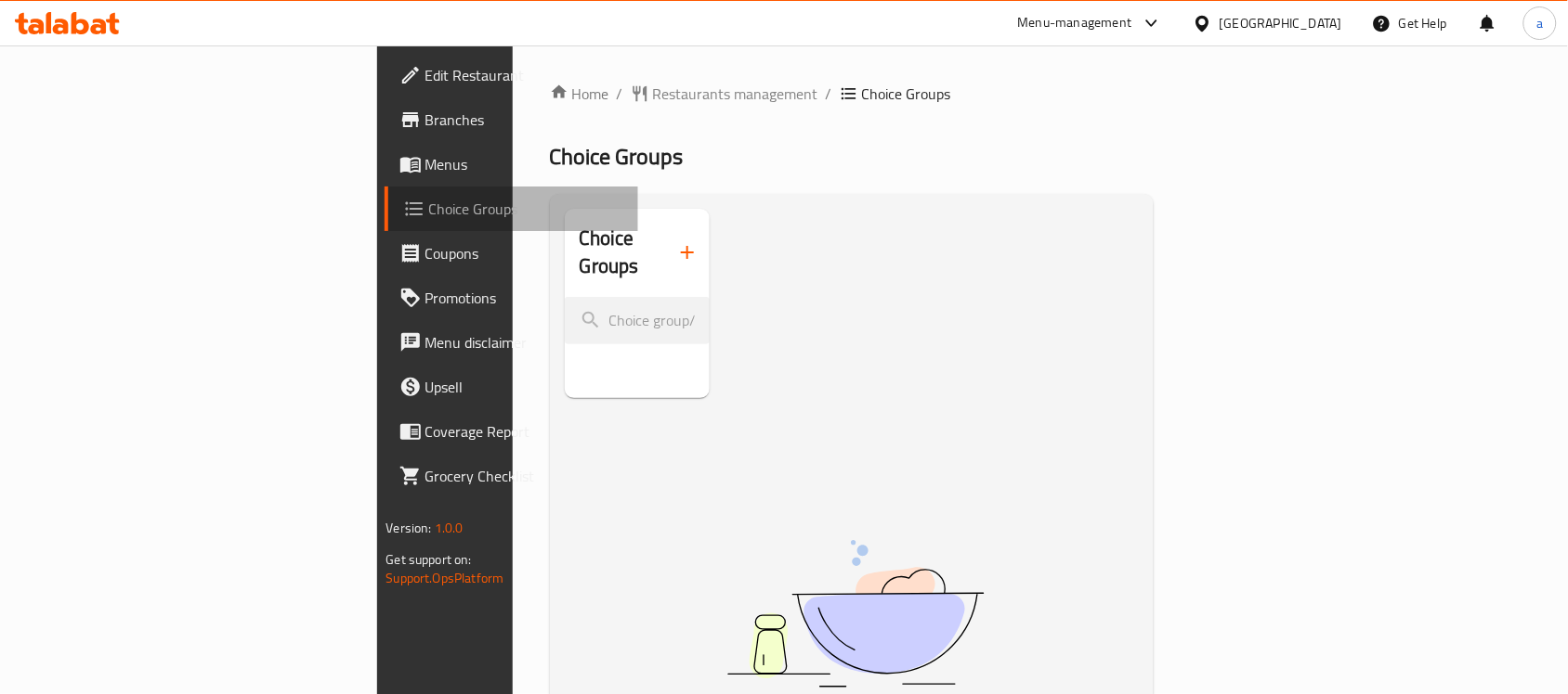
click at [429, 208] on span "Choice Groups" at bounding box center [527, 209] width 195 height 23
